Goal: Transaction & Acquisition: Download file/media

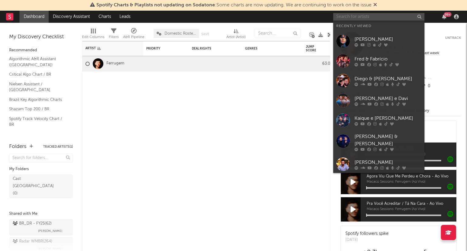
click at [384, 19] on input "text" at bounding box center [379, 17] width 91 height 8
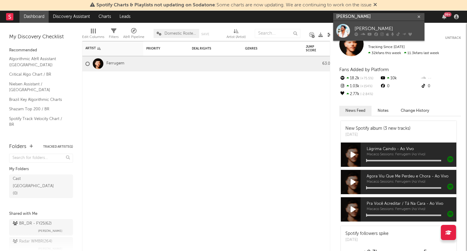
type input "[PERSON_NAME]"
click at [384, 27] on div "[PERSON_NAME]" at bounding box center [388, 28] width 67 height 7
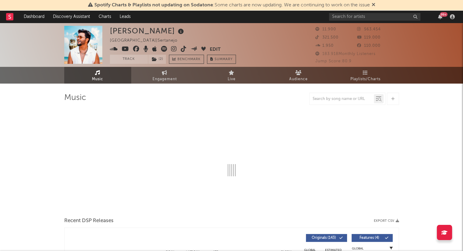
select select "6m"
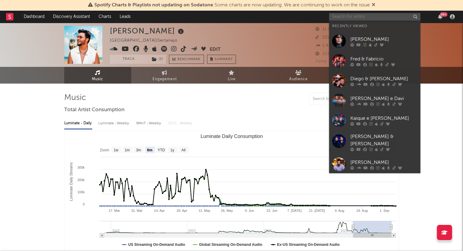
click at [376, 17] on input "text" at bounding box center [374, 17] width 91 height 8
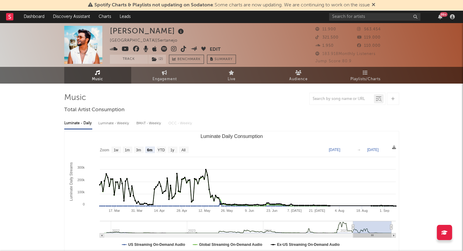
click at [373, 5] on icon at bounding box center [374, 4] width 4 height 5
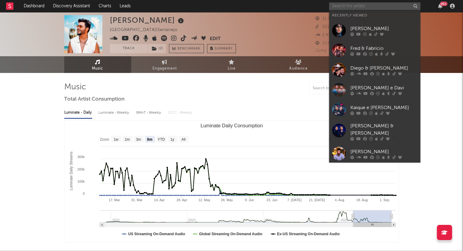
click at [351, 5] on input "text" at bounding box center [374, 6] width 91 height 8
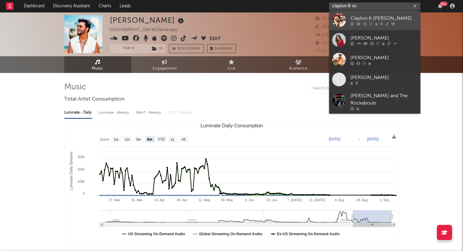
type input "clayton & ro"
click at [373, 18] on div "Clayton & [PERSON_NAME]" at bounding box center [383, 18] width 67 height 7
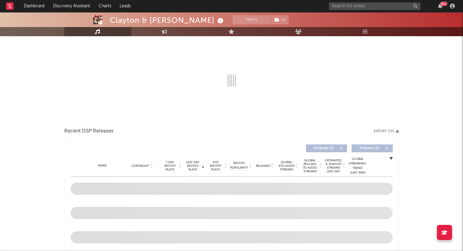
select select "6m"
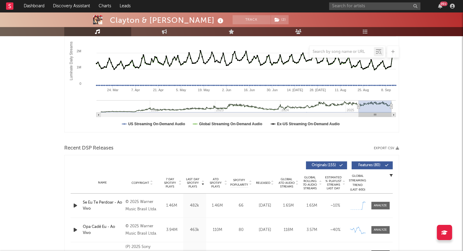
scroll to position [121, 0]
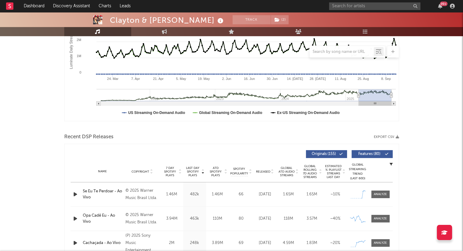
click at [383, 138] on button "Export CSV" at bounding box center [386, 137] width 25 height 4
